Goal: Task Accomplishment & Management: Complete application form

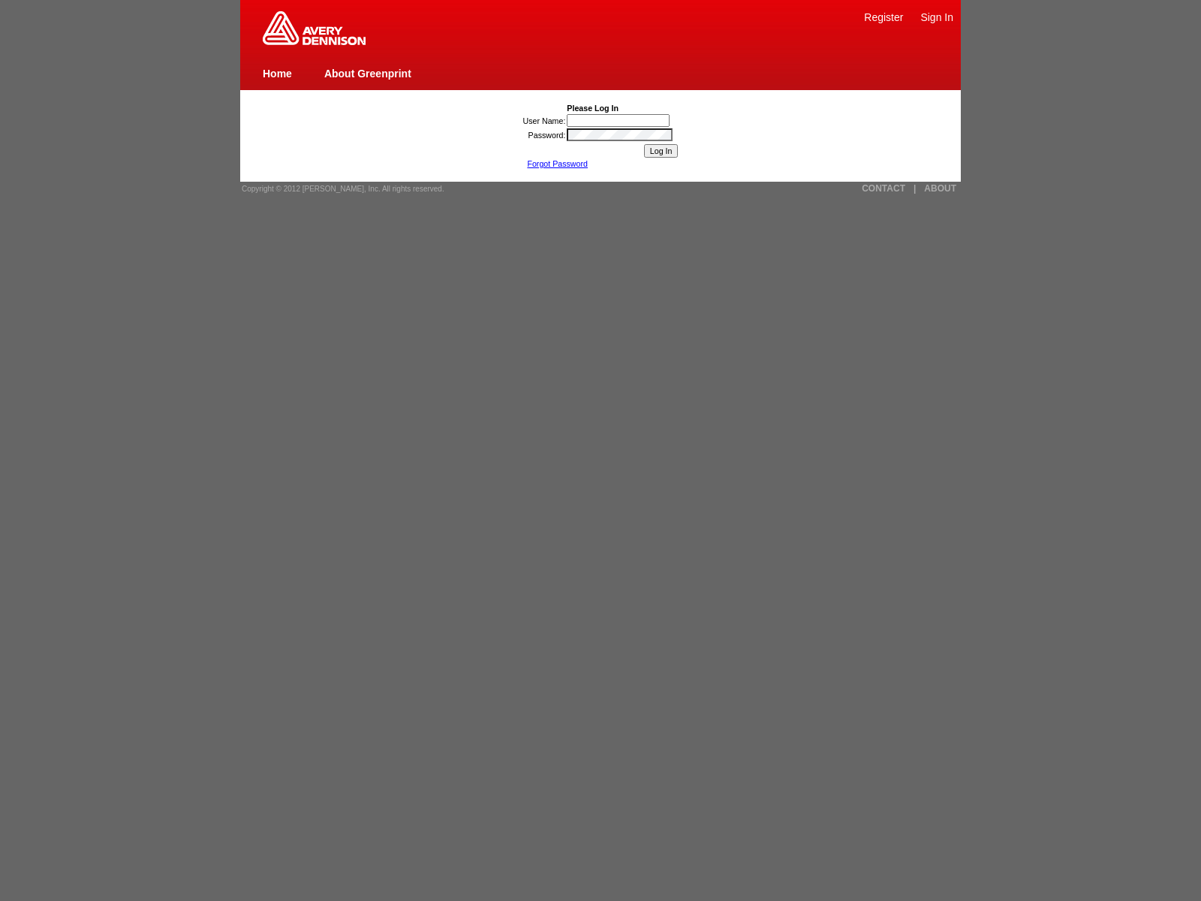
click at [883, 17] on link "Register" at bounding box center [883, 17] width 39 height 12
click at [619, 120] on input "User Name:" at bounding box center [618, 120] width 103 height 13
